Goal: Task Accomplishment & Management: Complete application form

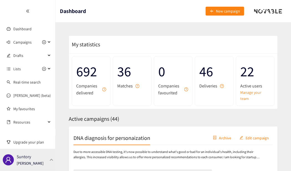
click at [27, 157] on p "Suntory" at bounding box center [24, 156] width 14 height 7
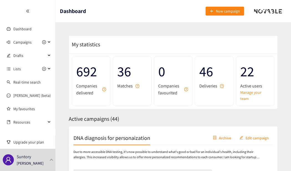
click at [30, 44] on span "Campaigns" at bounding box center [22, 42] width 18 height 11
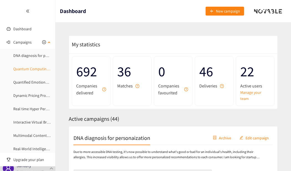
click at [37, 67] on link "Quantum Computing for marketing" at bounding box center [42, 68] width 59 height 5
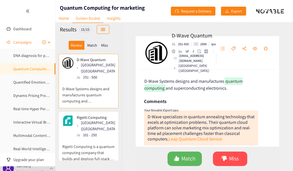
click at [24, 45] on span "Campaigns" at bounding box center [22, 42] width 18 height 11
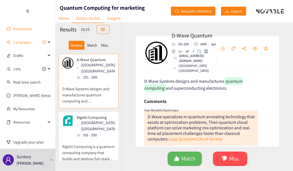
click at [13, 31] on link "Dashboard" at bounding box center [22, 28] width 18 height 5
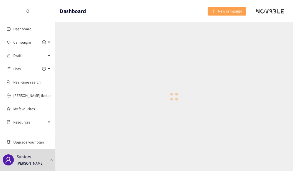
click at [225, 9] on span "New campaign" at bounding box center [230, 11] width 24 height 6
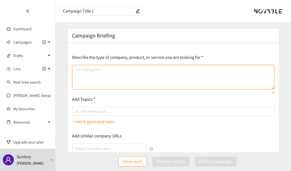
click at [95, 75] on textarea at bounding box center [173, 77] width 202 height 24
click at [90, 111] on div at bounding box center [171, 111] width 194 height 7
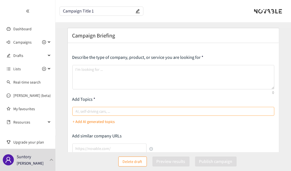
click at [77, 111] on input "AI, self-driving cars, ..." at bounding box center [76, 111] width 1 height 7
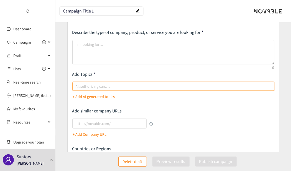
scroll to position [75, 0]
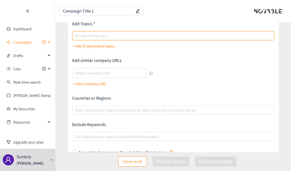
click at [19, 45] on span "Campaigns" at bounding box center [22, 42] width 18 height 11
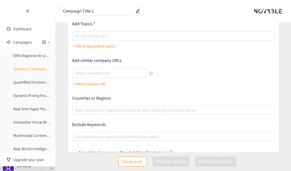
click at [23, 67] on link "Quantum Computing for marketing" at bounding box center [42, 68] width 59 height 5
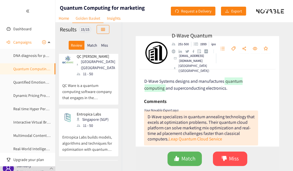
scroll to position [227, 0]
